Goal: Information Seeking & Learning: Learn about a topic

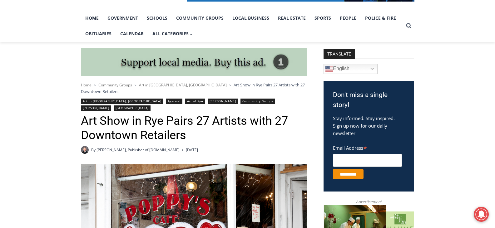
scroll to position [250, 0]
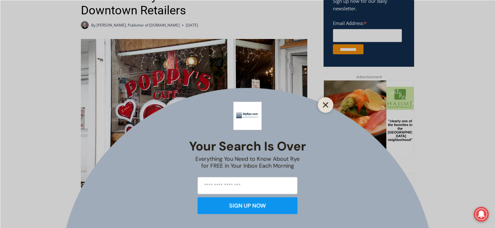
click at [327, 104] on icon "Close" at bounding box center [326, 105] width 6 height 6
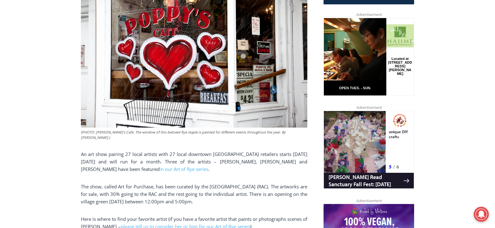
scroll to position [406, 0]
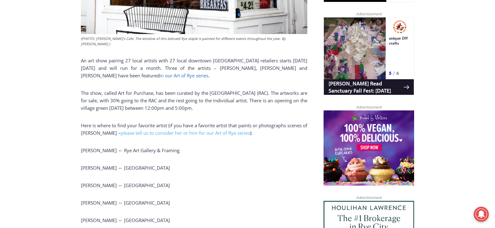
click at [205, 72] on link "in our Art of Rye series" at bounding box center [184, 75] width 49 height 6
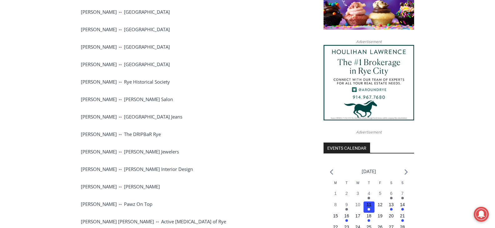
scroll to position [624, 0]
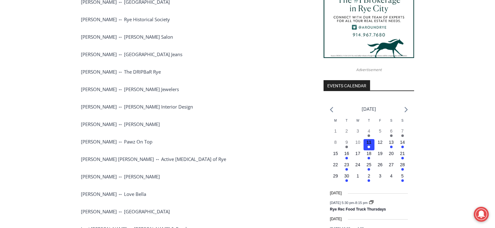
drag, startPoint x: 81, startPoint y: 181, endPoint x: 170, endPoint y: 180, distance: 89.0
click at [170, 190] on p "[PERSON_NAME] ↔ Love Bella" at bounding box center [194, 193] width 226 height 7
click at [217, 185] on div "(PHOTO: [PERSON_NAME]’s Cafe. The window of this beloved Rye staple is painted …" at bounding box center [194, 38] width 226 height 749
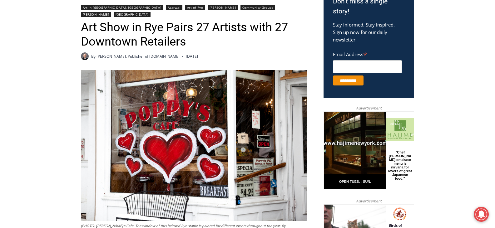
scroll to position [375, 0]
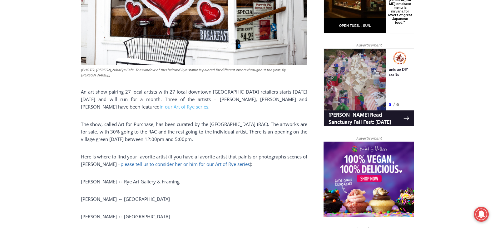
click at [136, 161] on link "please tell us to consider her or him for our Art of Rye series" at bounding box center [185, 164] width 129 height 6
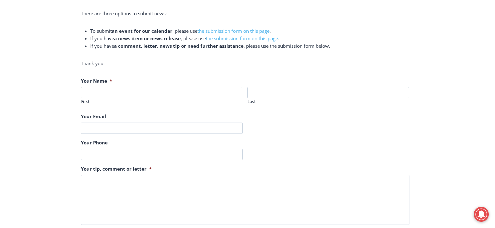
scroll to position [94, 0]
